Goal: Task Accomplishment & Management: Complete application form

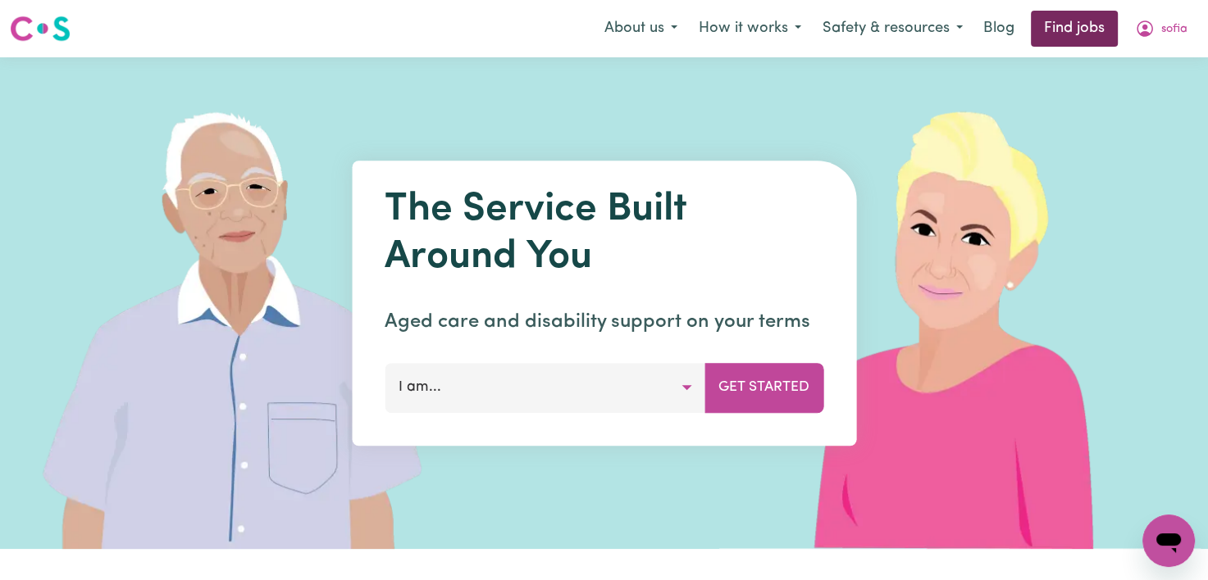
click at [1089, 23] on link "Find jobs" at bounding box center [1074, 29] width 87 height 36
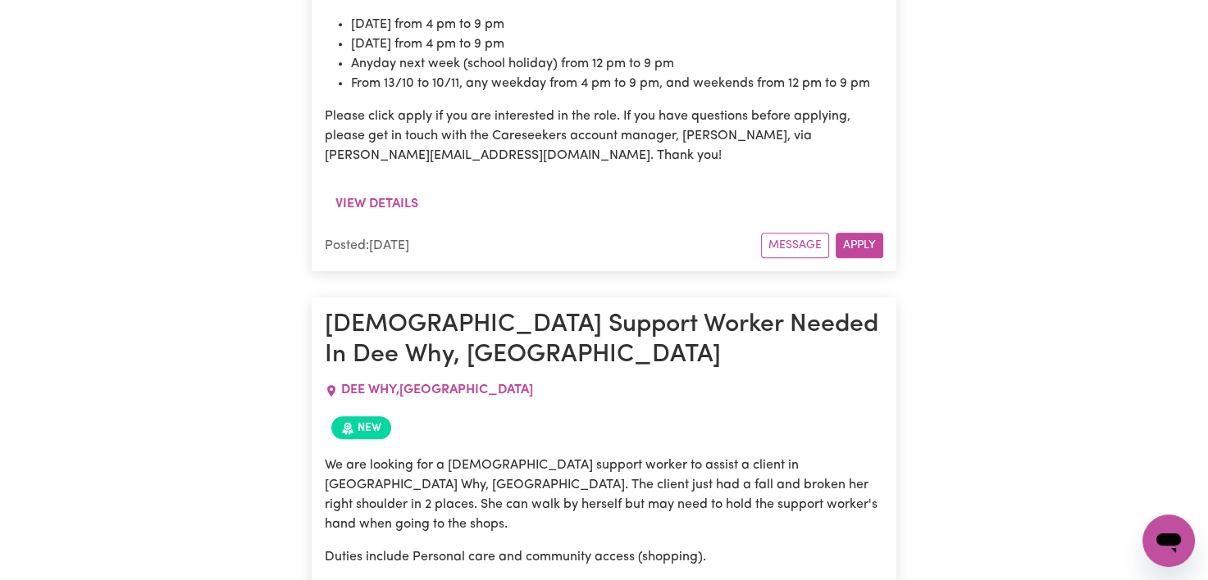
scroll to position [1181, 0]
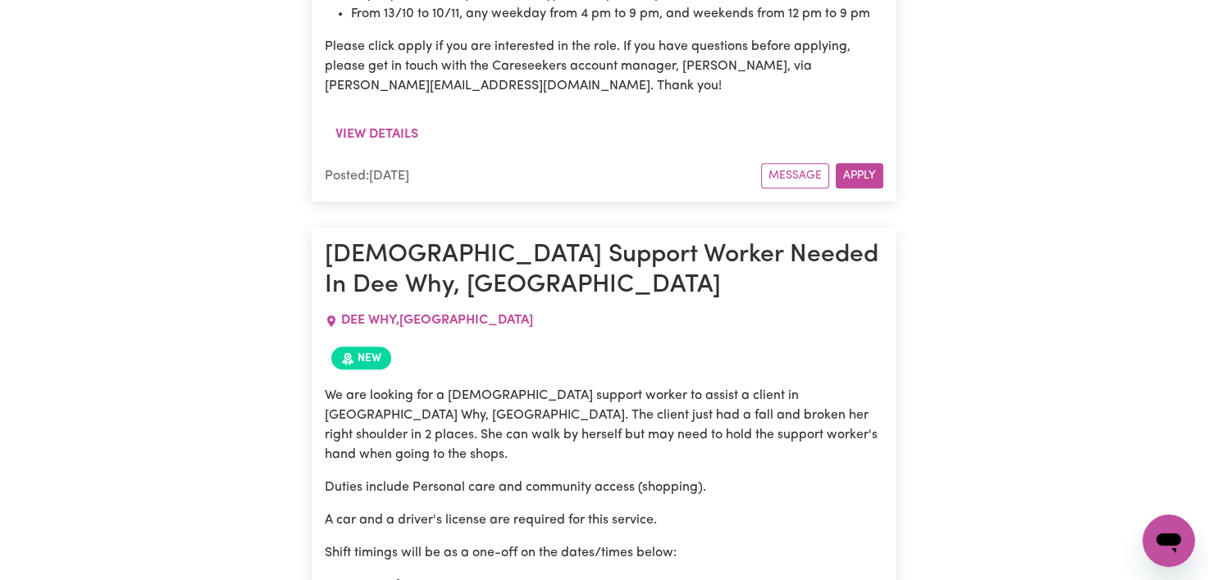
click at [830, 340] on div "New" at bounding box center [604, 358] width 558 height 36
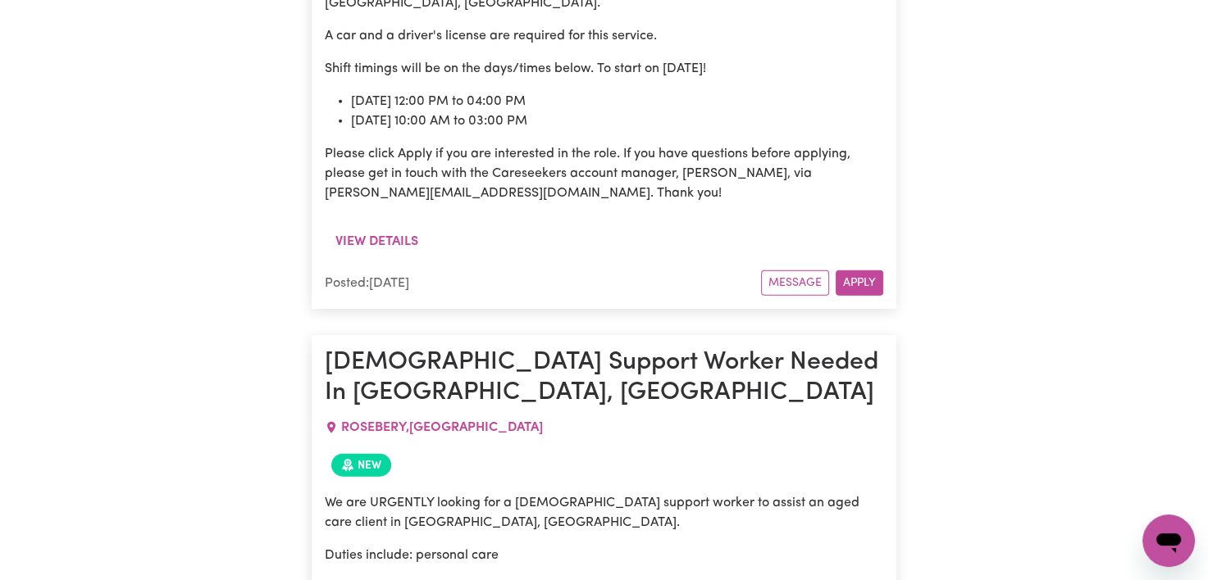
scroll to position [15951, 0]
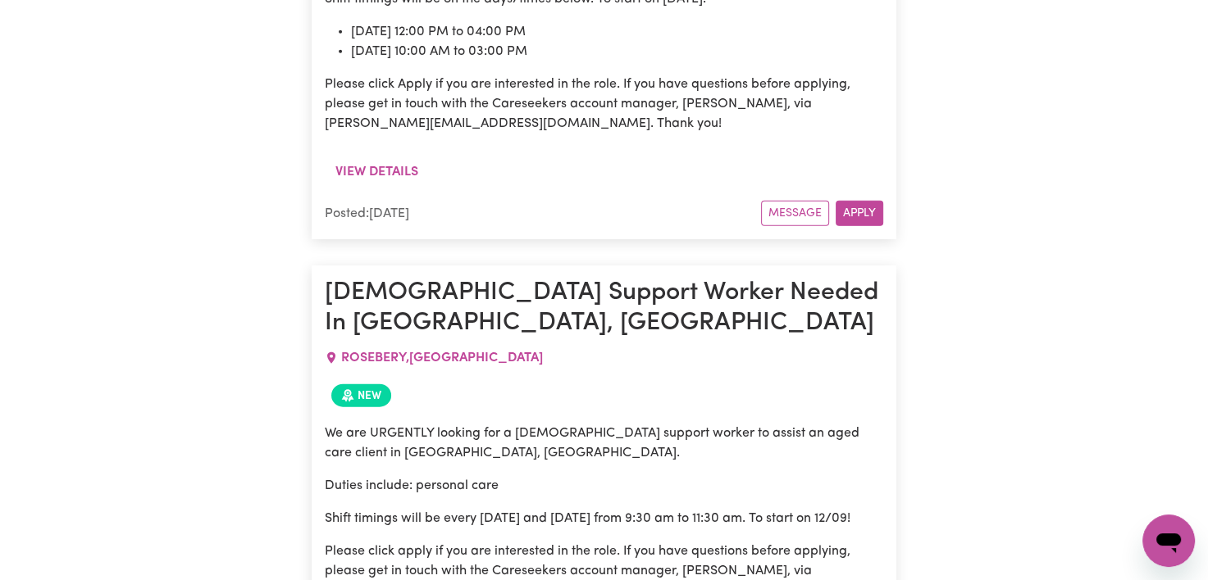
drag, startPoint x: 1213, startPoint y: 572, endPoint x: 1177, endPoint y: 208, distance: 365.7
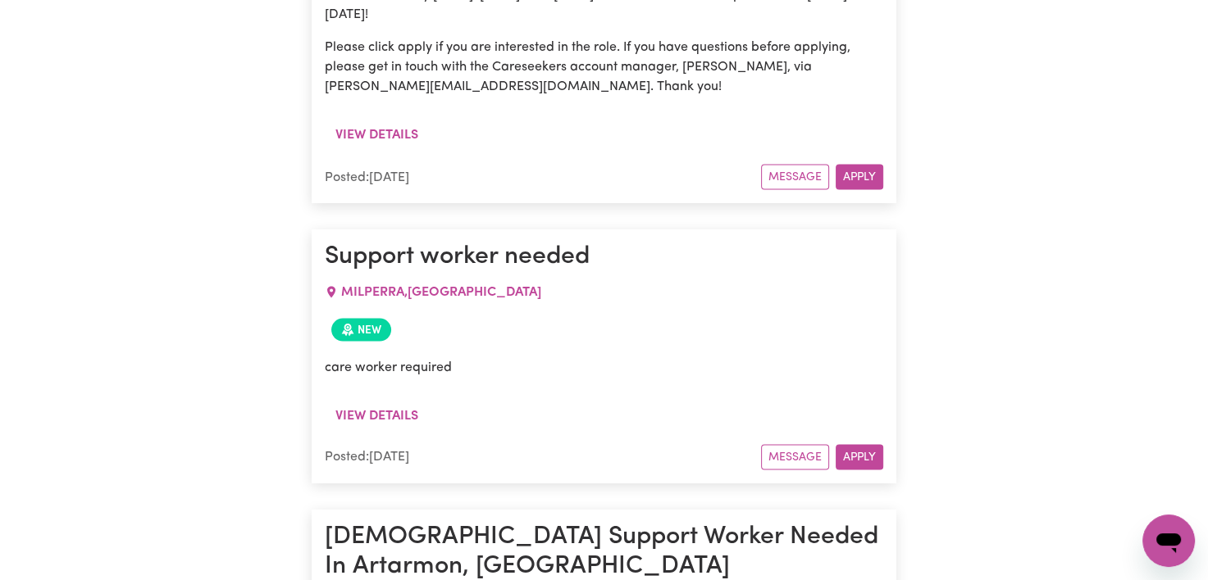
scroll to position [0, 0]
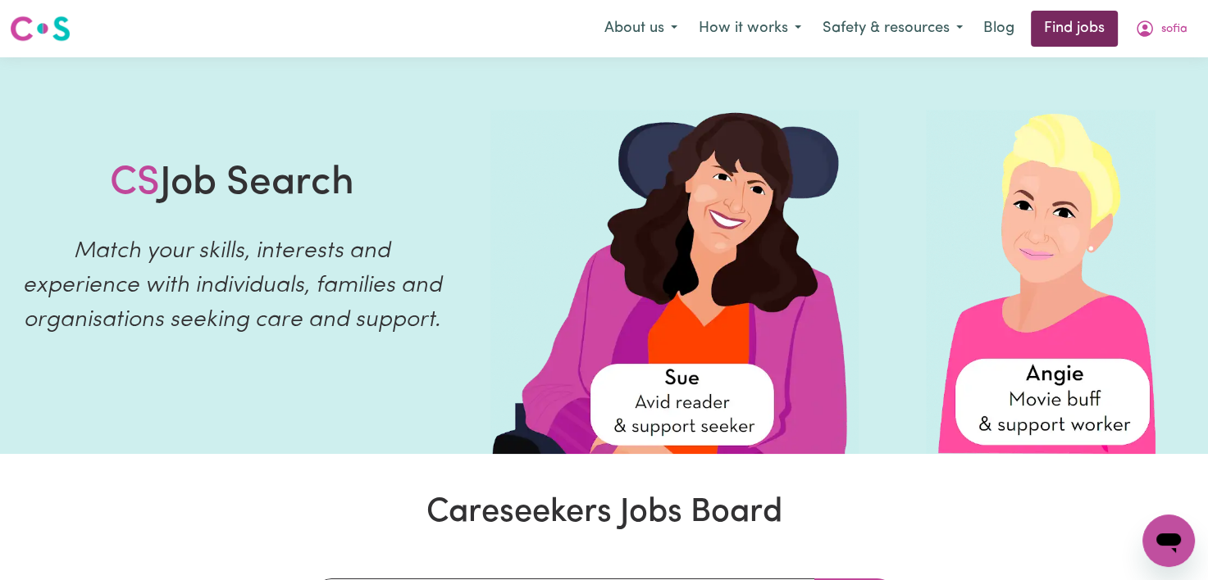
click at [1087, 30] on link "Find jobs" at bounding box center [1074, 29] width 87 height 36
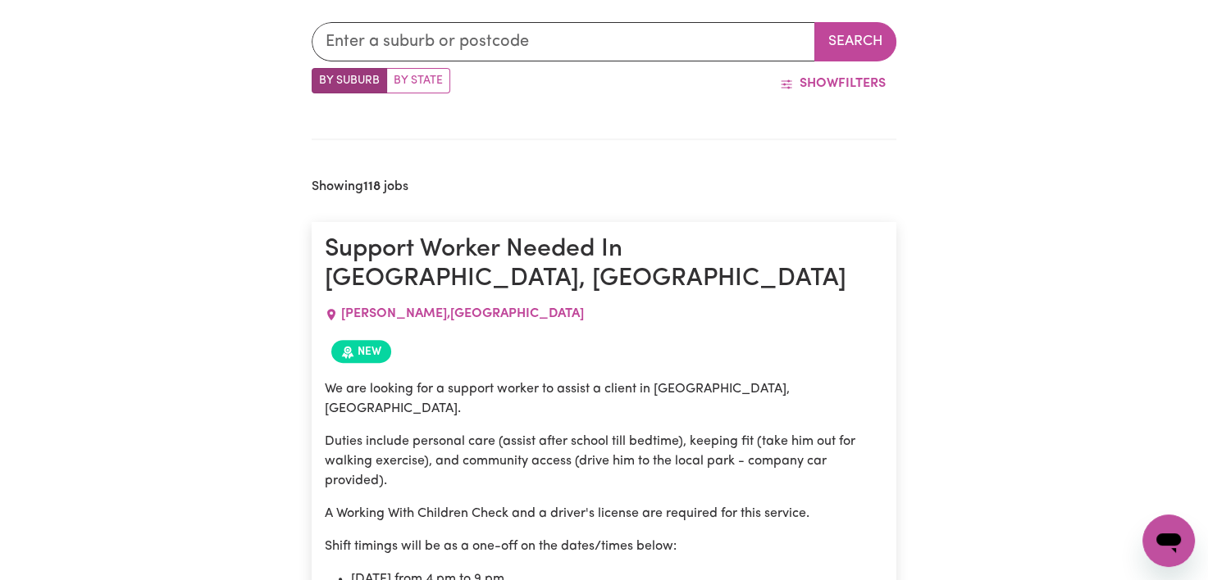
scroll to position [208, 0]
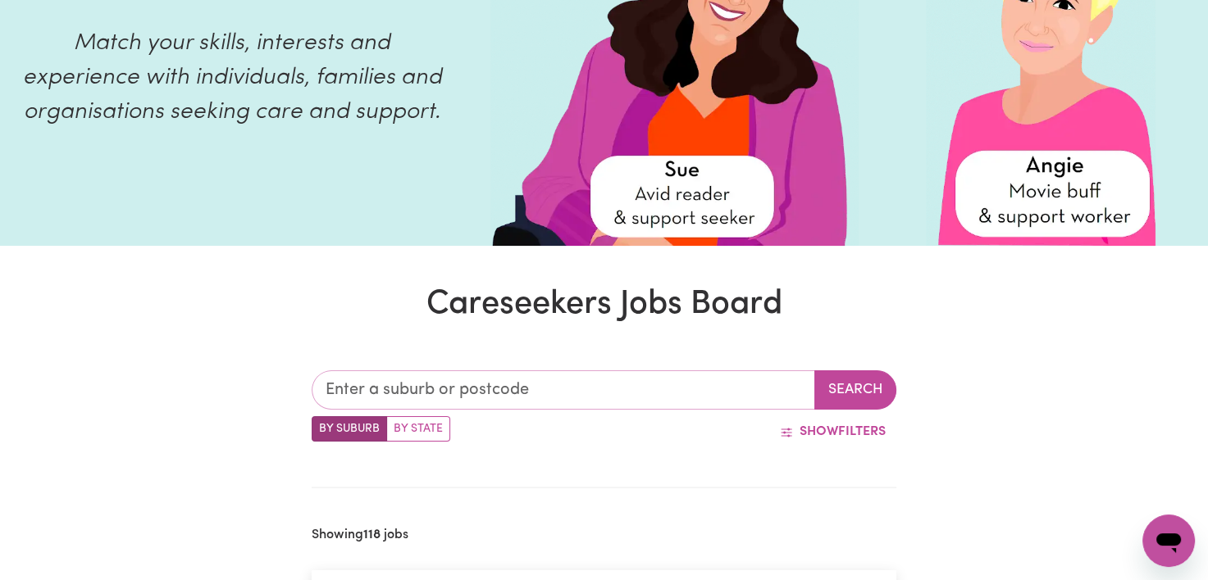
click at [629, 381] on input "text" at bounding box center [563, 390] width 503 height 39
type input "[GEOGRAPHIC_DATA]"
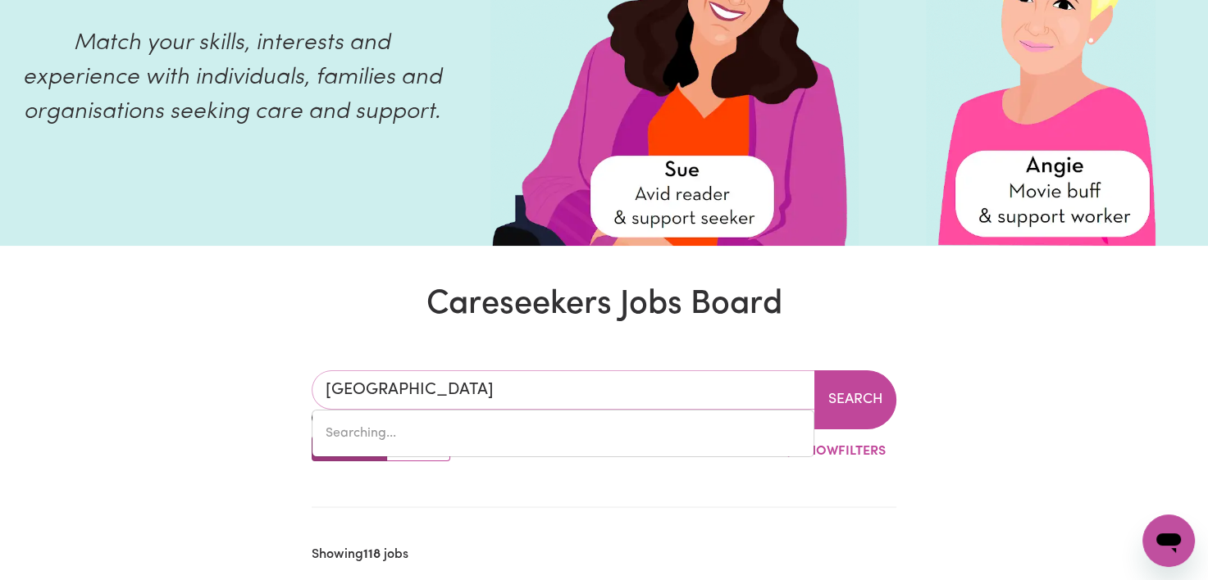
type input "[GEOGRAPHIC_DATA], [GEOGRAPHIC_DATA], 2060"
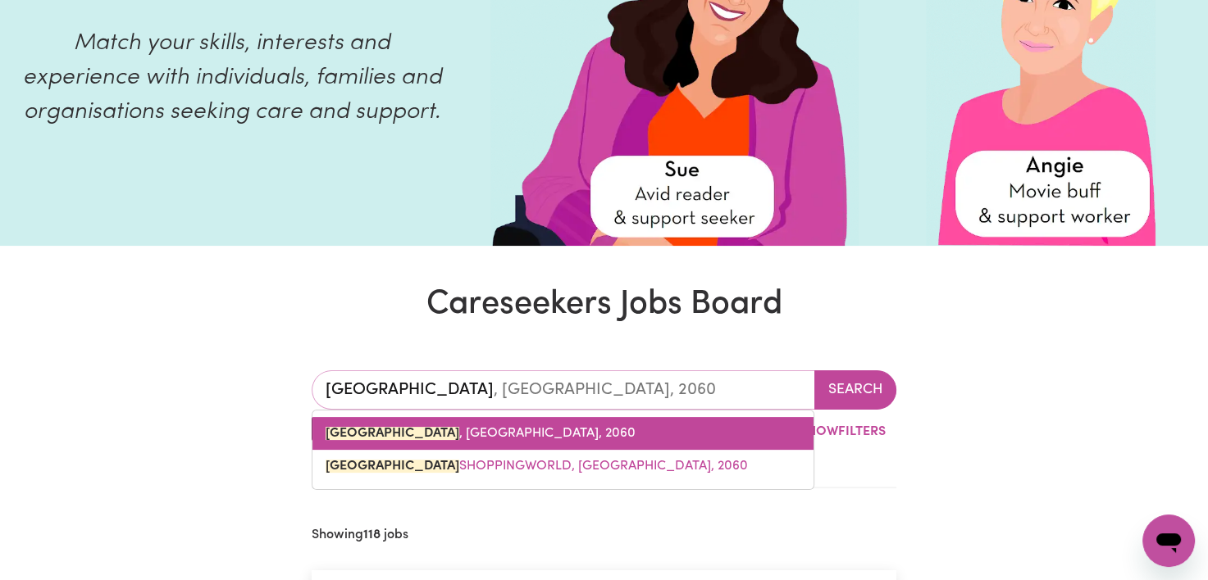
click at [585, 441] on link "[GEOGRAPHIC_DATA] , [GEOGRAPHIC_DATA], 2060" at bounding box center [562, 433] width 501 height 33
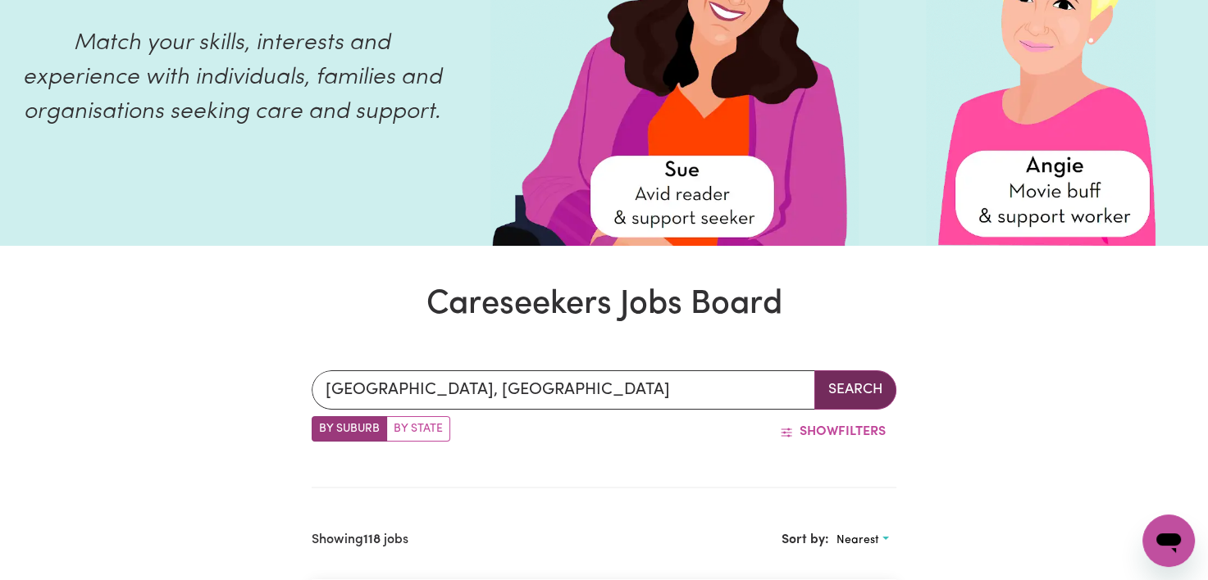
click at [840, 397] on button "Search" at bounding box center [855, 390] width 82 height 39
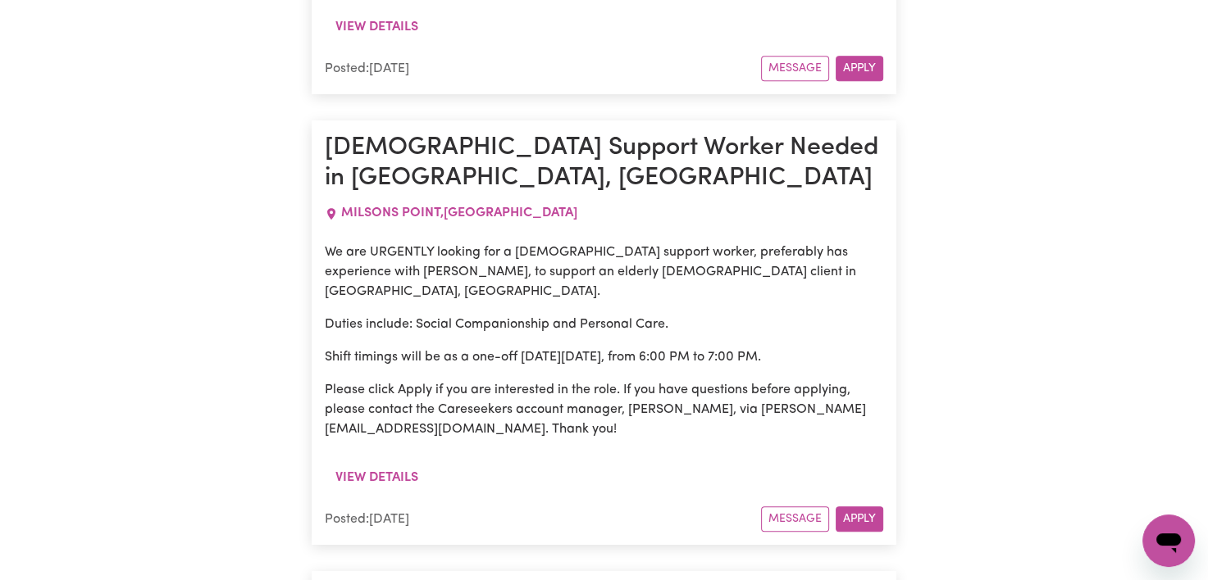
scroll to position [1197, 0]
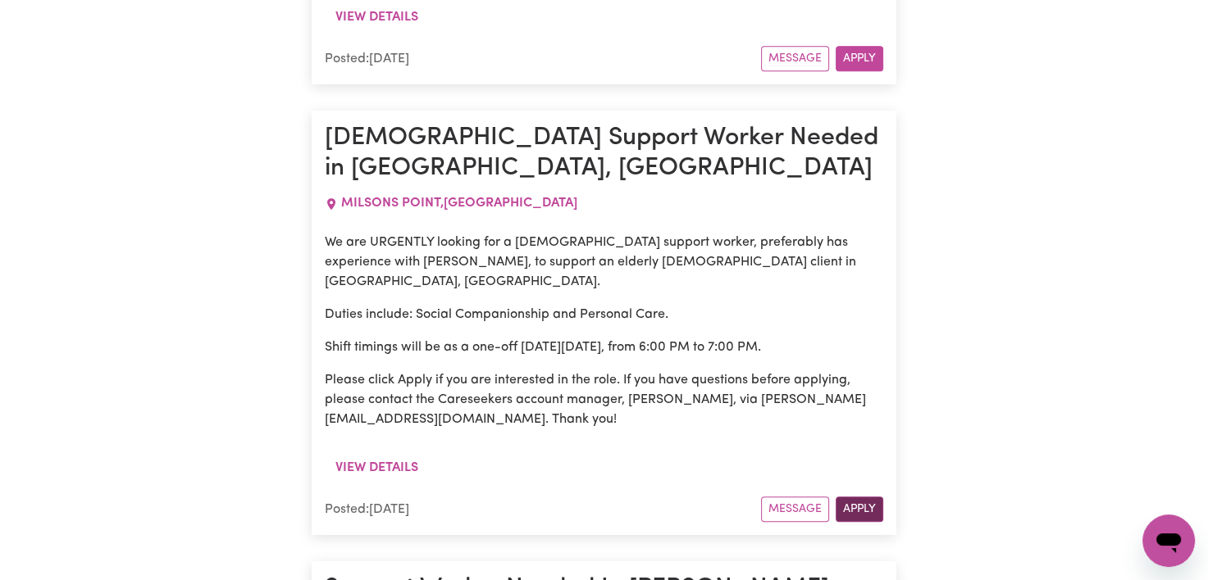
click at [861, 497] on button "Apply" at bounding box center [859, 509] width 48 height 25
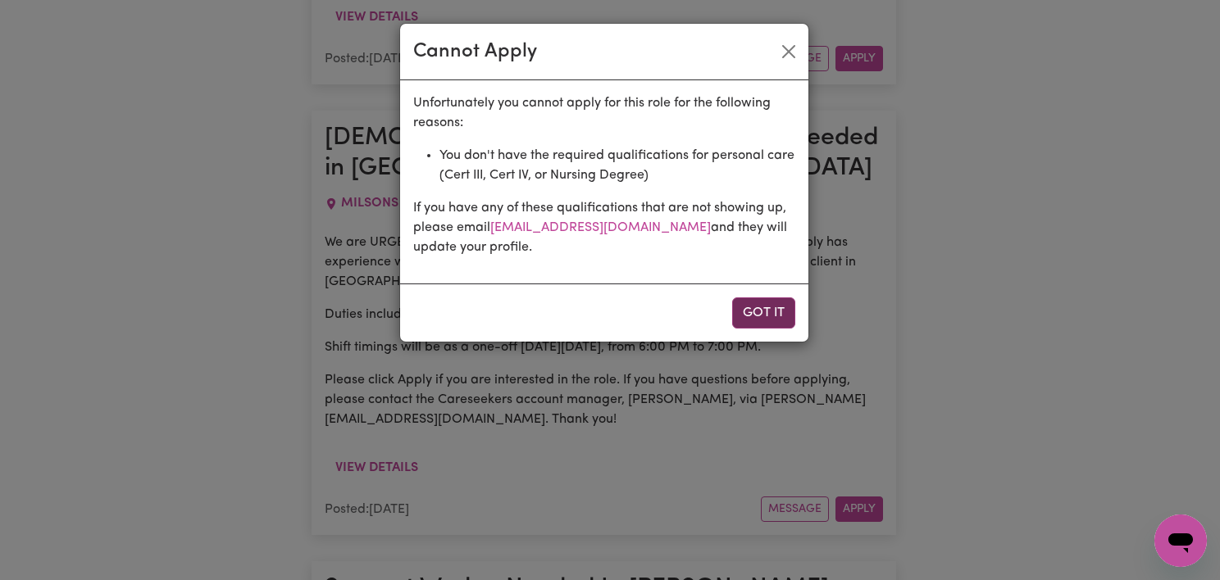
click at [762, 308] on button "Got it" at bounding box center [763, 313] width 63 height 31
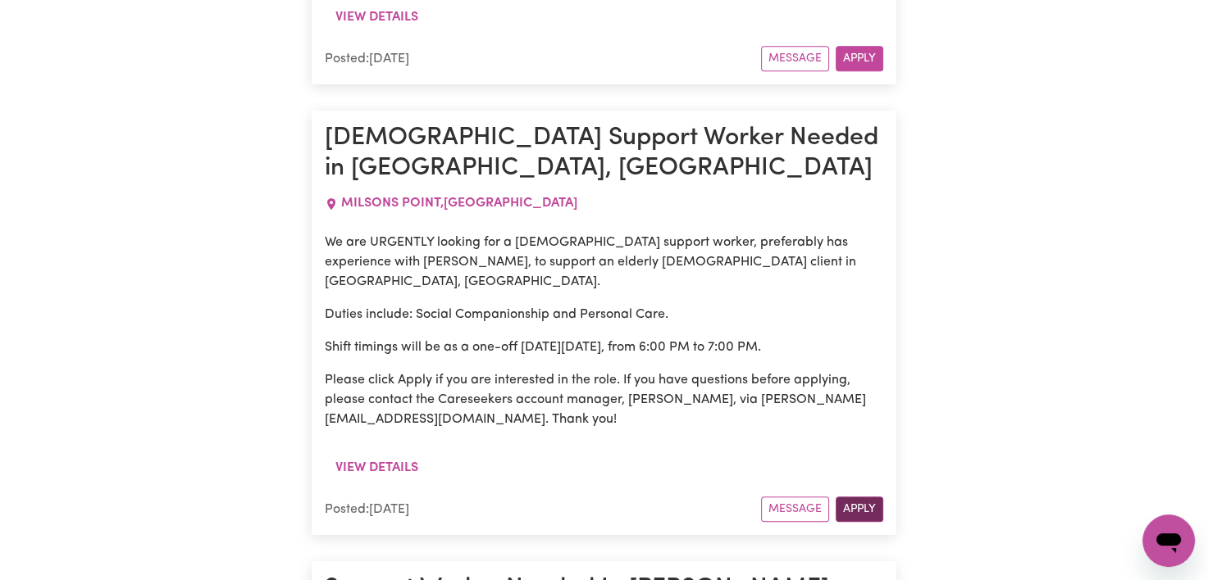
click at [849, 497] on button "Apply" at bounding box center [859, 509] width 48 height 25
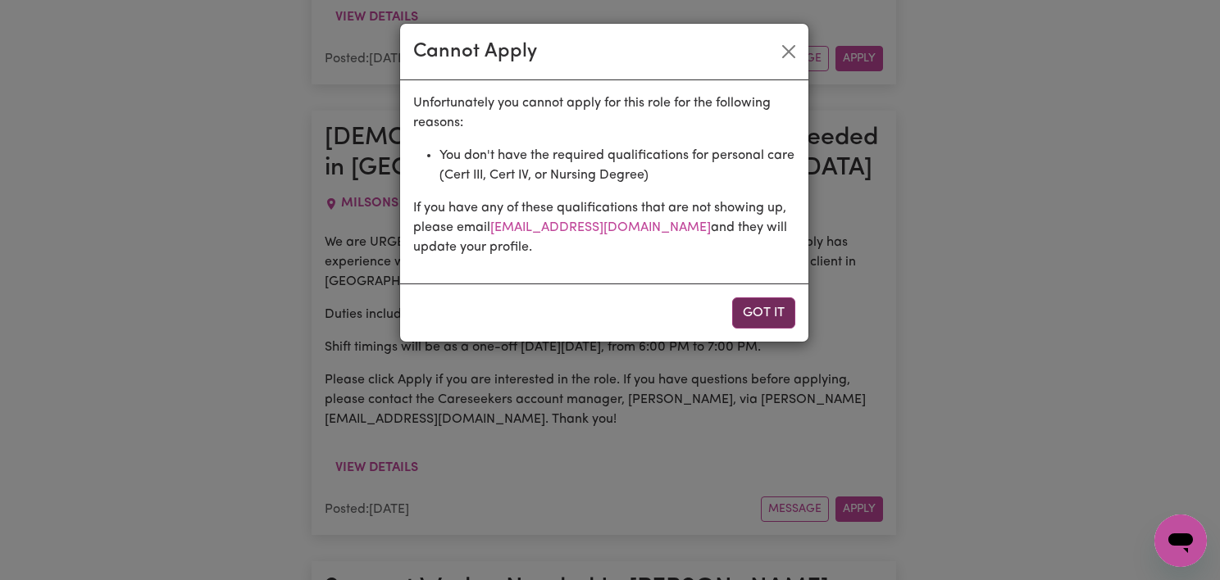
click at [774, 308] on button "Got it" at bounding box center [763, 313] width 63 height 31
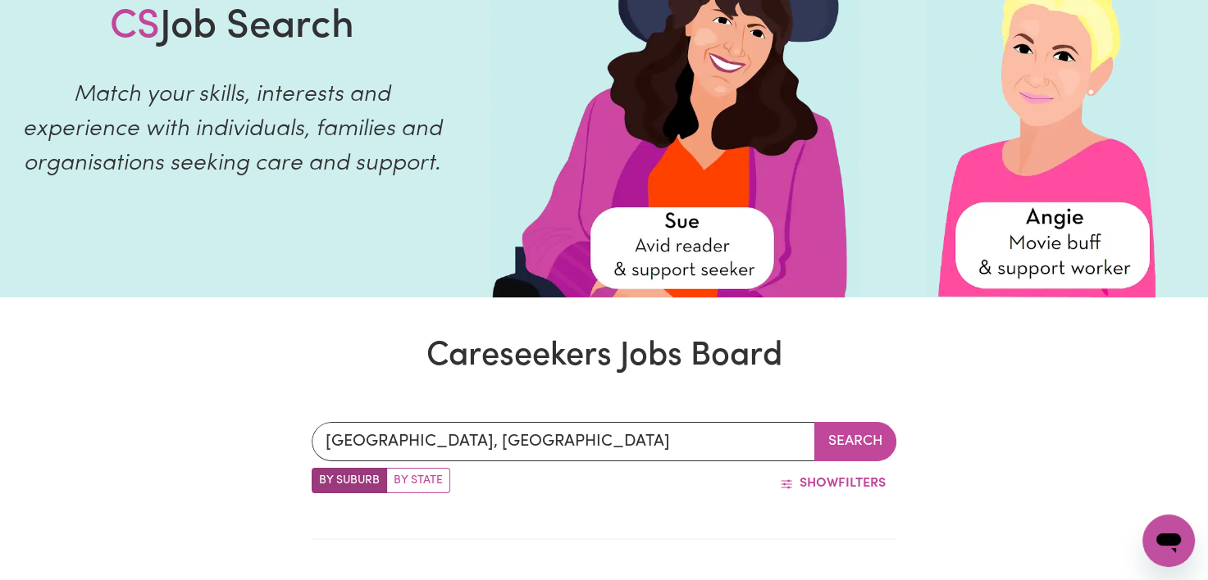
scroll to position [166, 0]
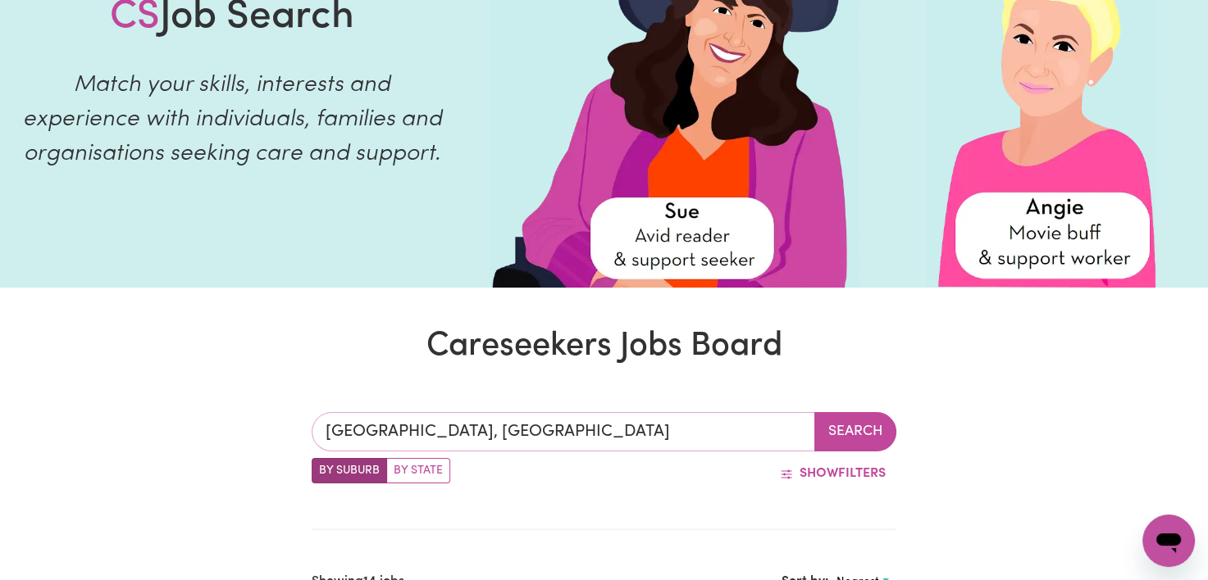
type input "[GEOGRAPHIC_DATA], [GEOGRAPHIC_DATA], 2060"
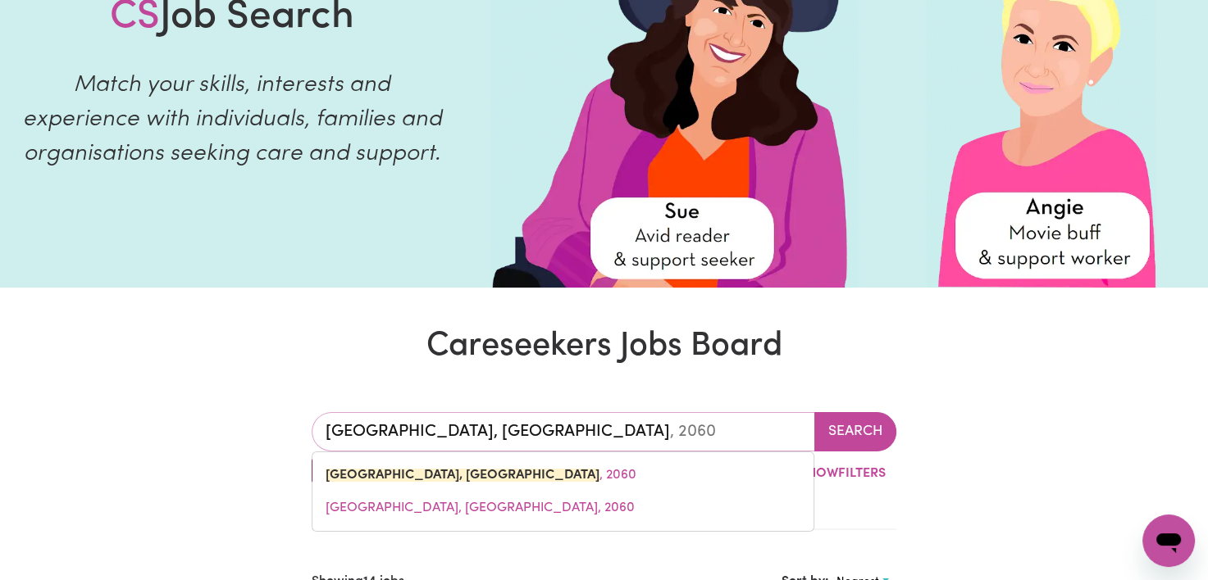
click at [638, 427] on input "[GEOGRAPHIC_DATA], [GEOGRAPHIC_DATA]" at bounding box center [563, 431] width 503 height 39
type input "[GEOGRAPHIC_DATA], [GEOGRAPHIC_DATA]"
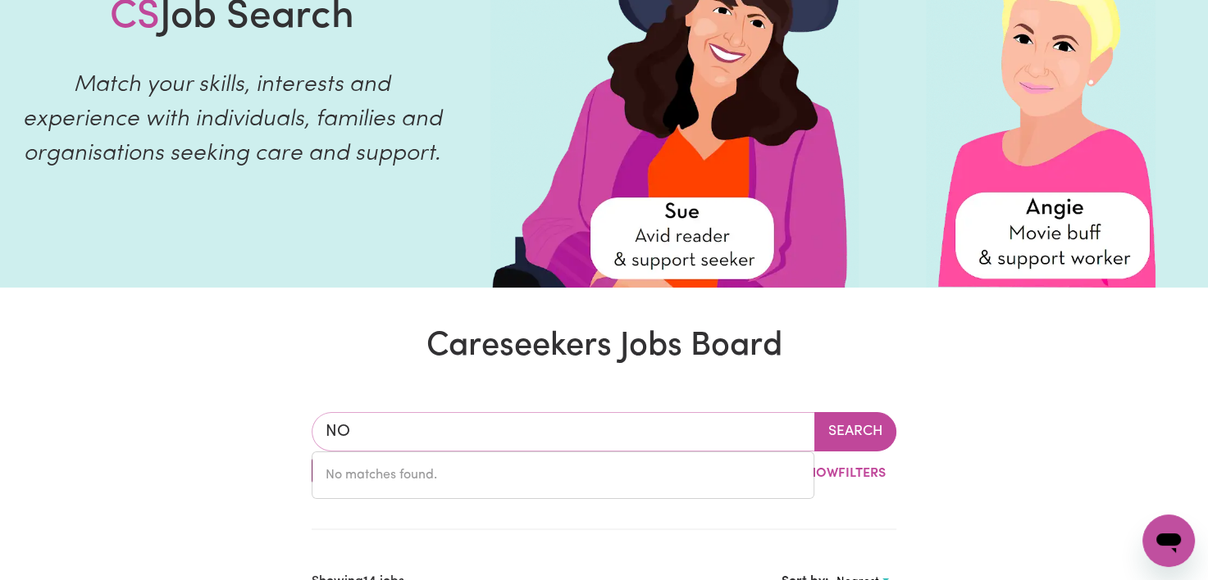
type input "N"
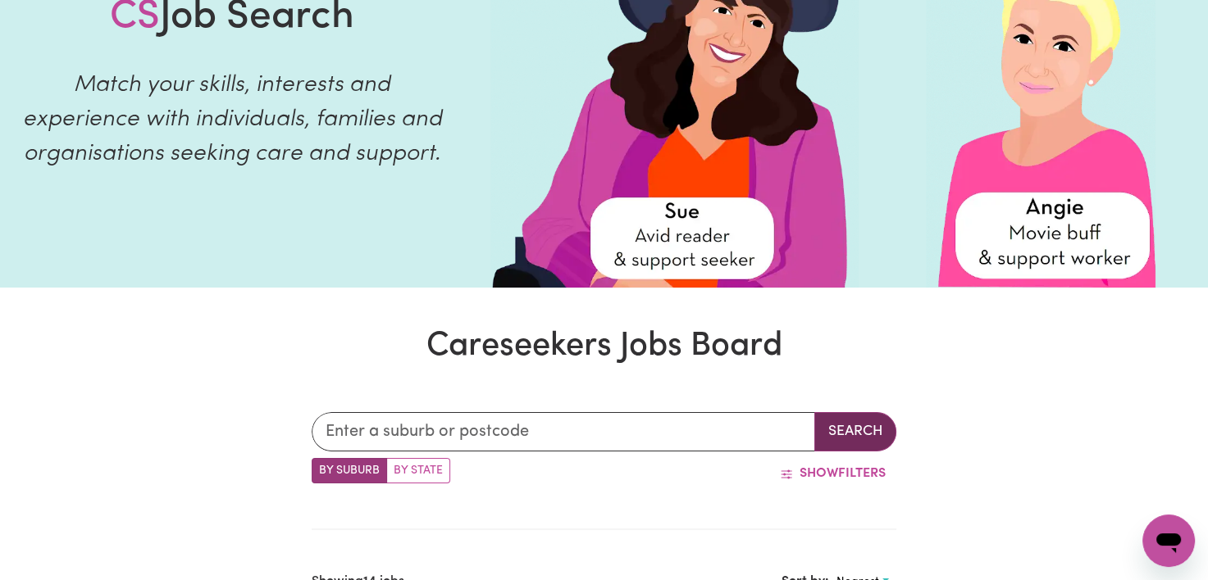
click at [823, 426] on button "Search" at bounding box center [855, 431] width 82 height 39
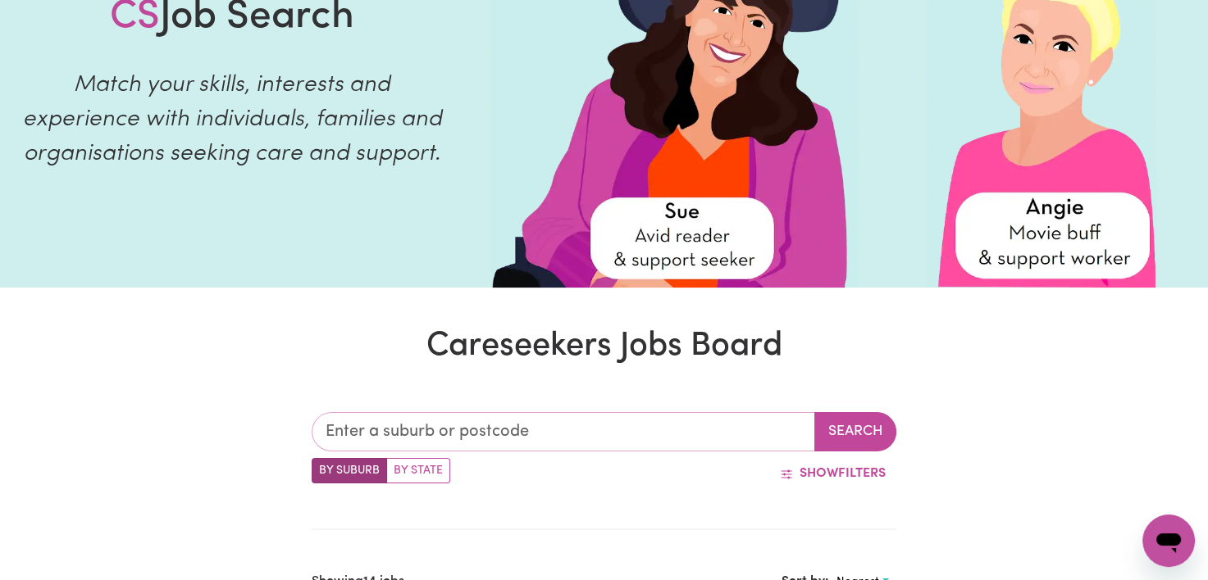
click at [756, 421] on input "text" at bounding box center [563, 431] width 503 height 39
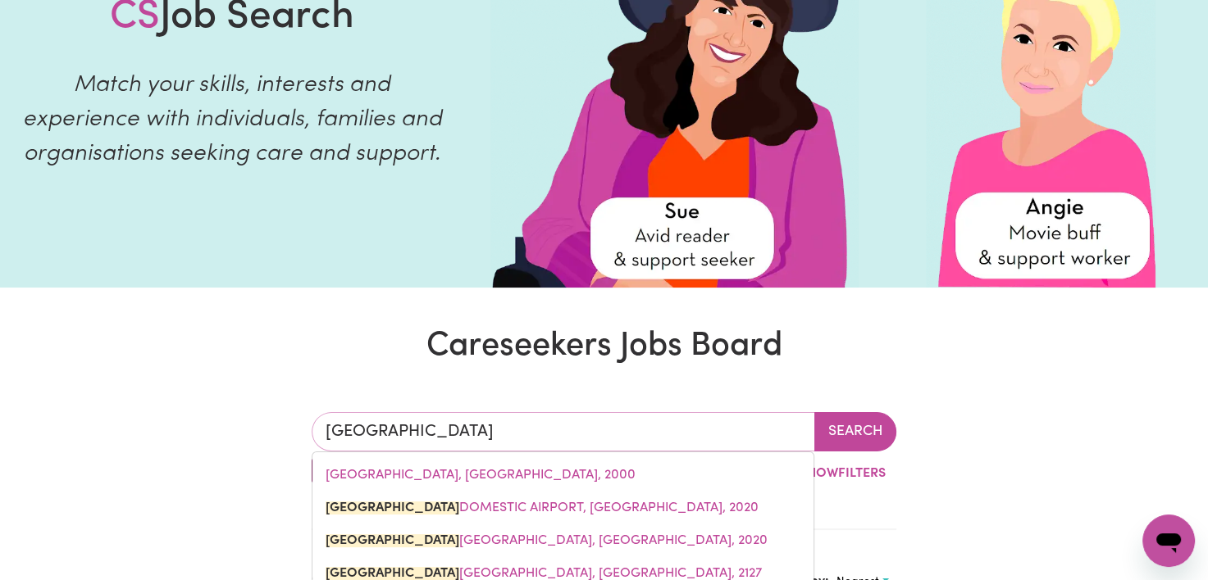
type input "[GEOGRAPHIC_DATA]"
type input "[GEOGRAPHIC_DATA], [GEOGRAPHIC_DATA], 2000"
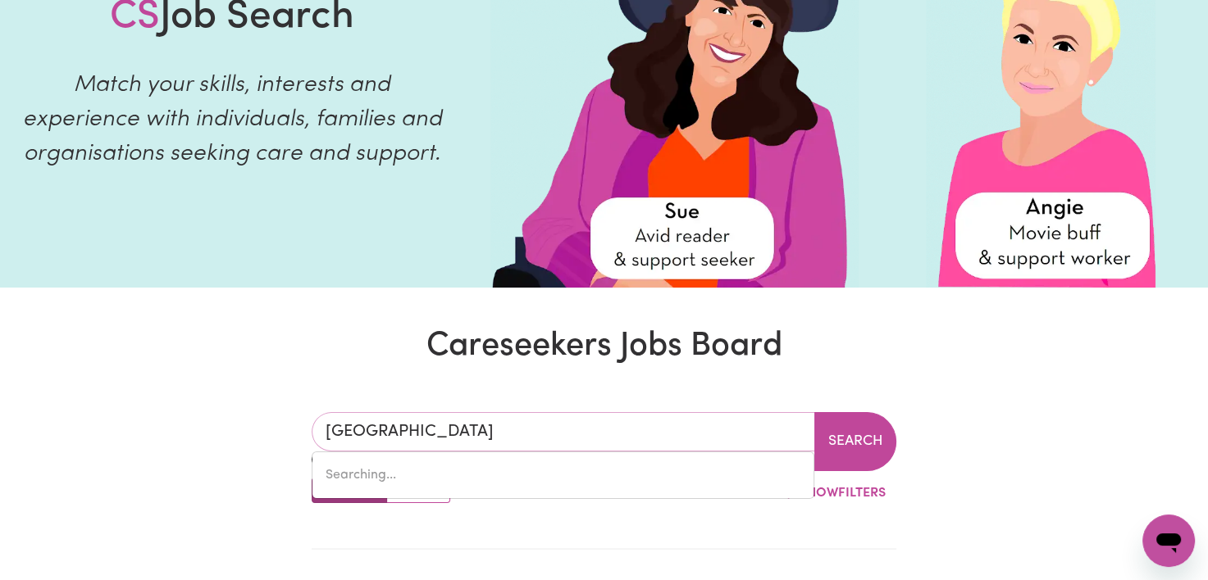
type input "[GEOGRAPHIC_DATA], [GEOGRAPHIC_DATA], 2000"
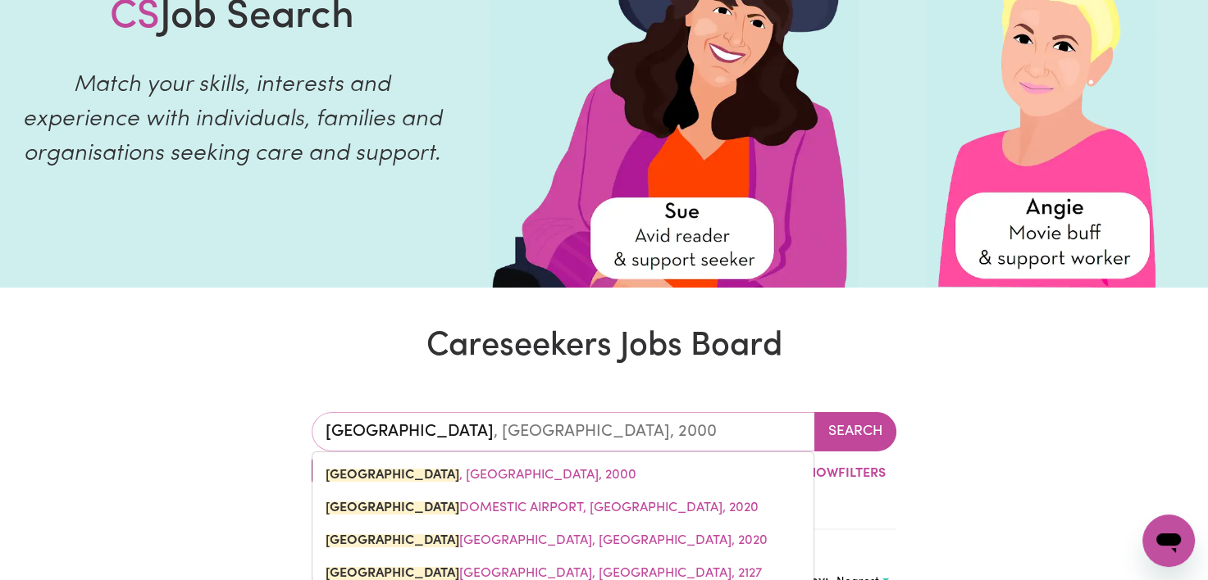
type input "sydne"
type input "sydneY, [GEOGRAPHIC_DATA], 2000"
type input "sydn"
type input "sydnEY, [GEOGRAPHIC_DATA], 2000"
type input "syd"
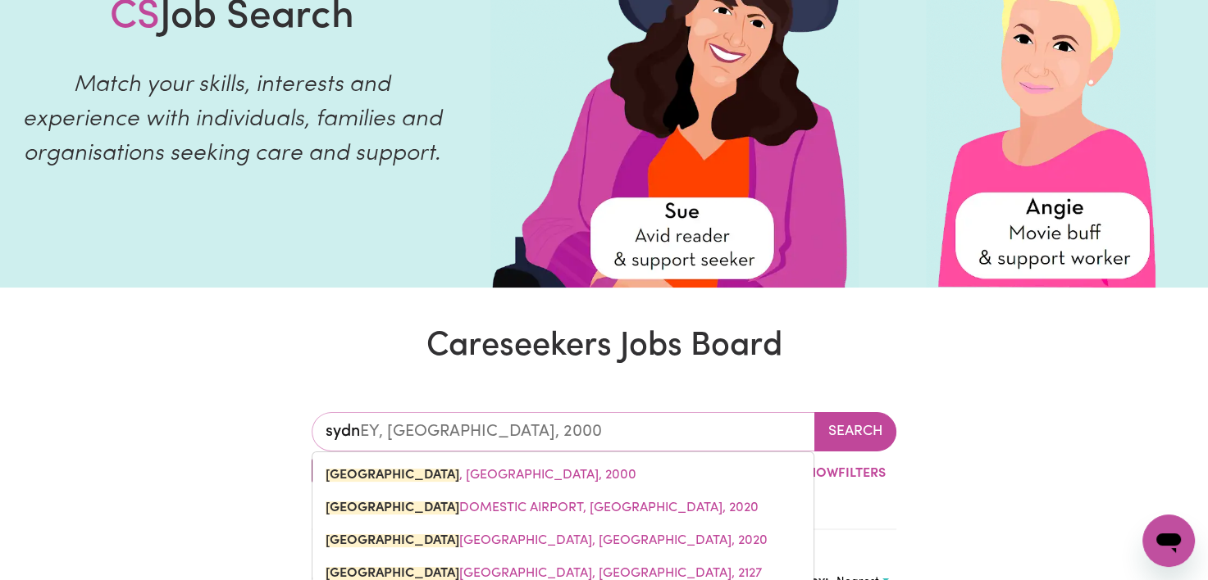
type input "sydNEY, [GEOGRAPHIC_DATA], 2000"
type input "sy"
type input "s"
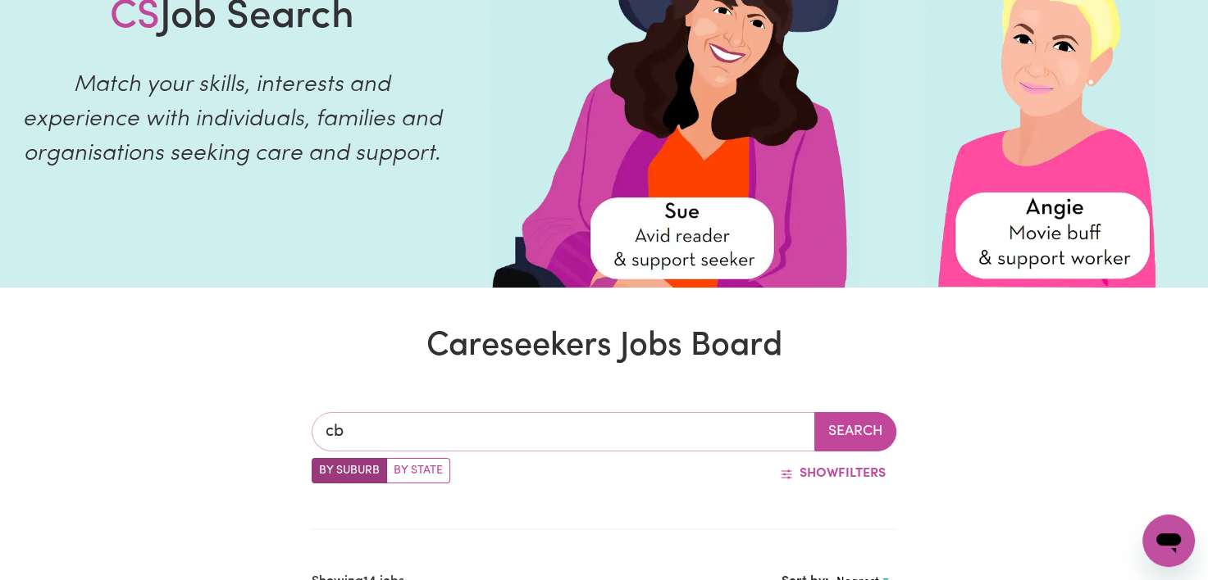
type input "c"
type input "[GEOGRAPHIC_DATA]"
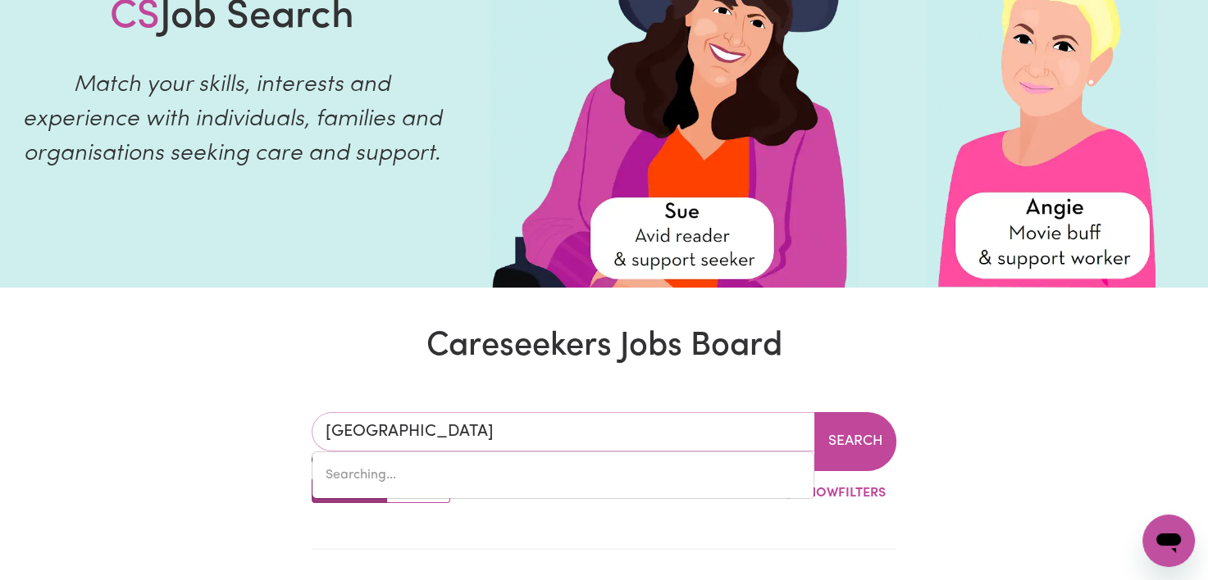
type input "[GEOGRAPHIC_DATA], [GEOGRAPHIC_DATA], 2000"
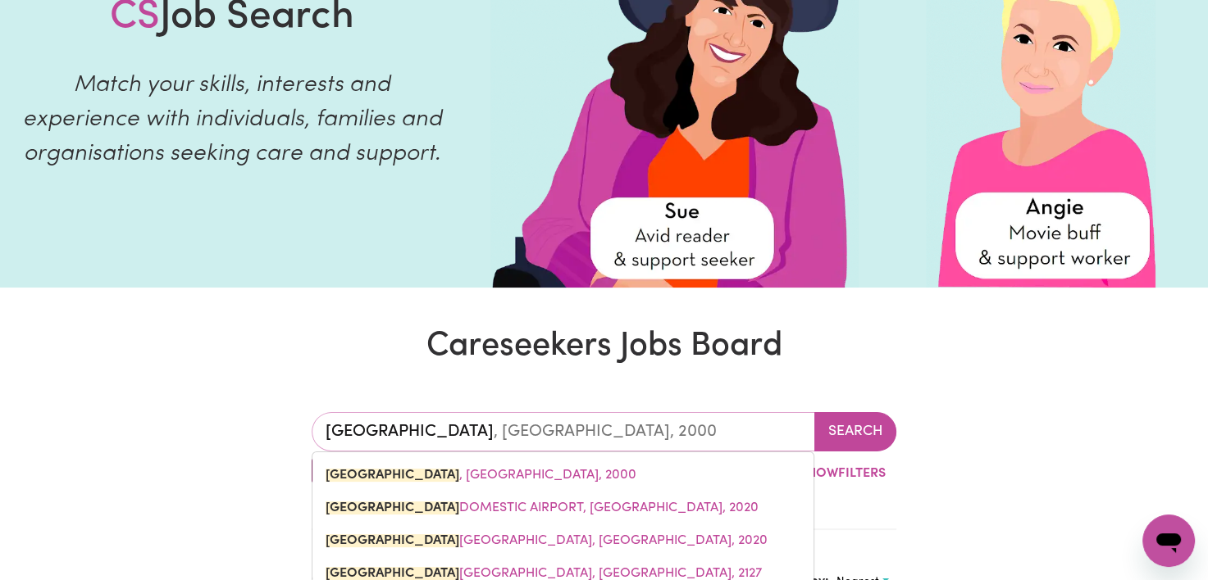
type input "[GEOGRAPHIC_DATA], [GEOGRAPHIC_DATA], 2000"
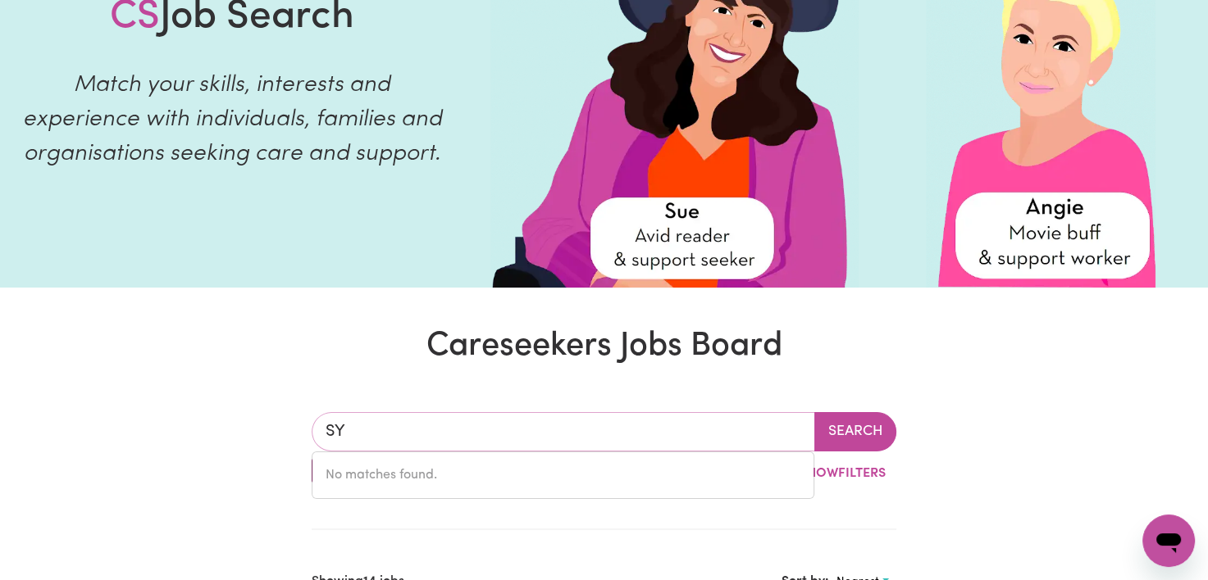
type input "S"
type input "ultimo"
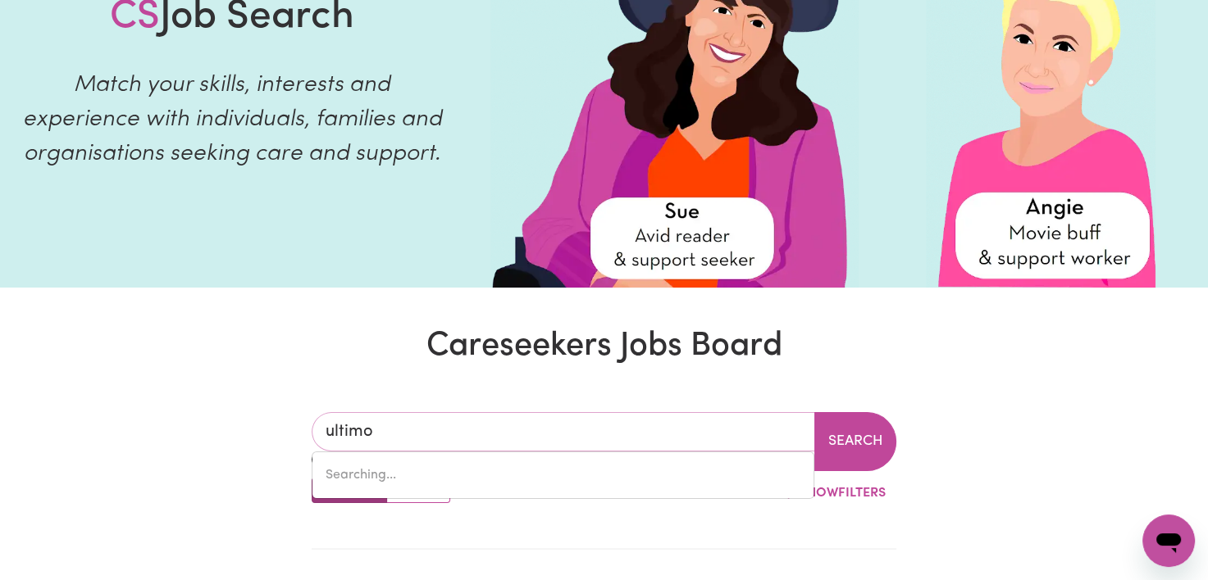
type input "ultimo, [GEOGRAPHIC_DATA], 2007"
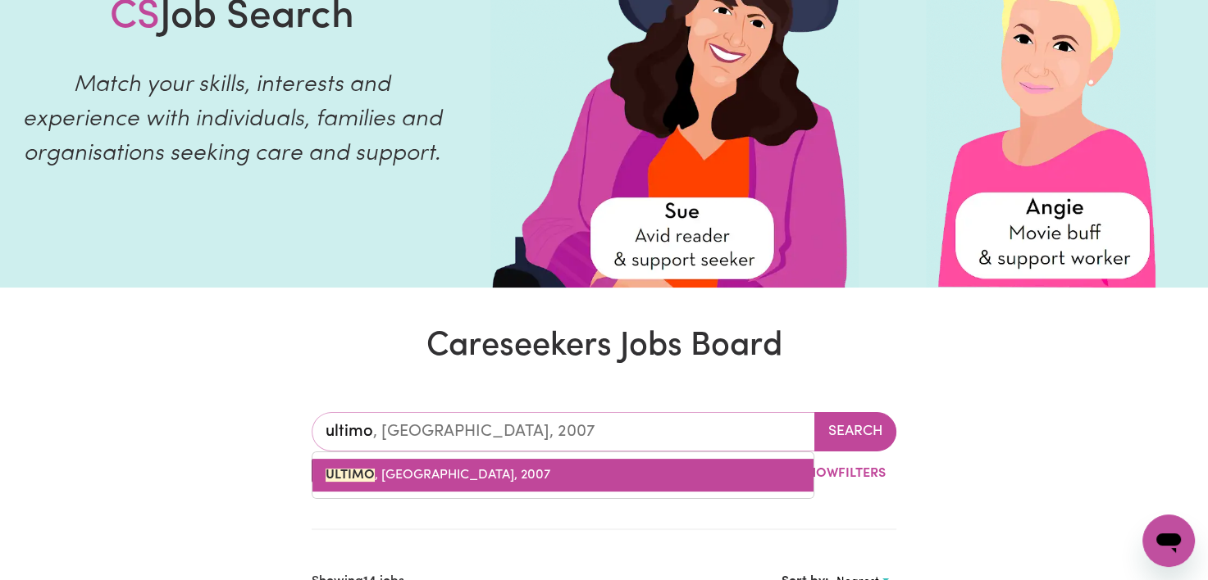
click at [692, 479] on link "ULTIMO , [GEOGRAPHIC_DATA], 2007" at bounding box center [562, 475] width 501 height 33
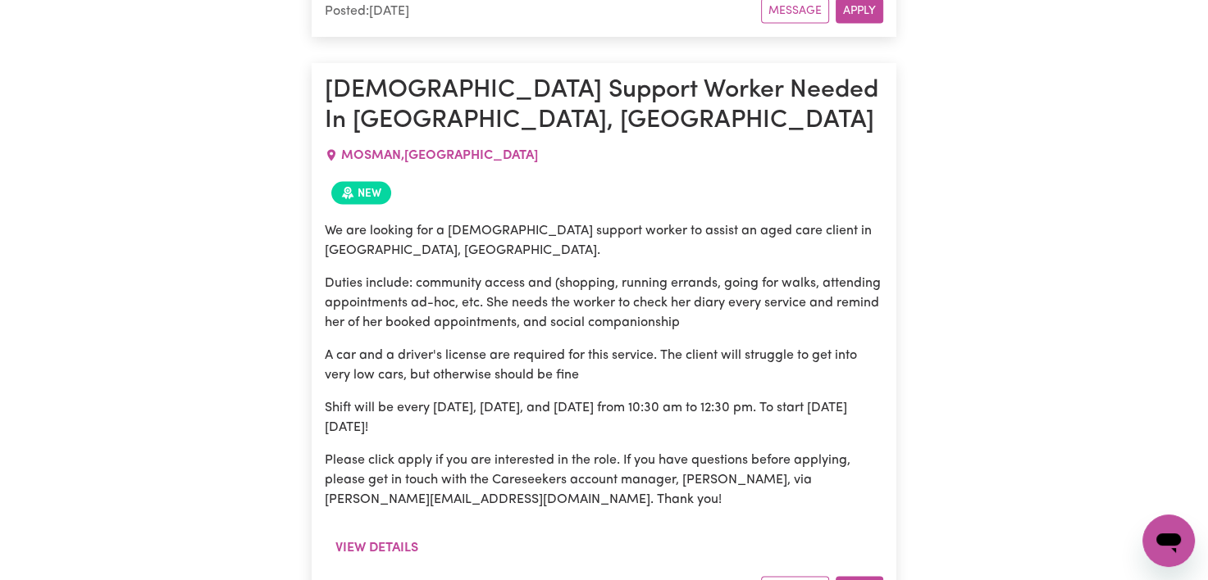
scroll to position [0, 0]
